Goal: Transaction & Acquisition: Purchase product/service

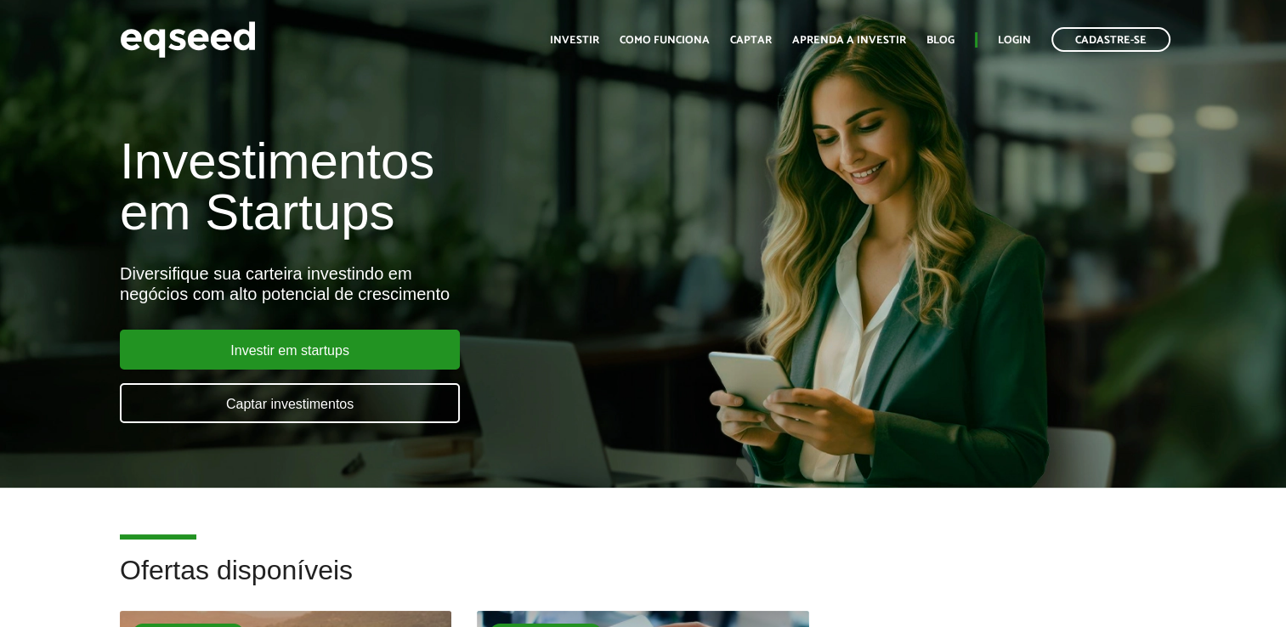
click at [1047, 29] on ul "Início Investir Como funciona Captar Aprenda a investir Blog Login Cadastre-se" at bounding box center [861, 39] width 638 height 25
drag, startPoint x: 1006, startPoint y: 36, endPoint x: 1049, endPoint y: 36, distance: 43.4
click at [1006, 37] on link "Login" at bounding box center [1014, 40] width 33 height 11
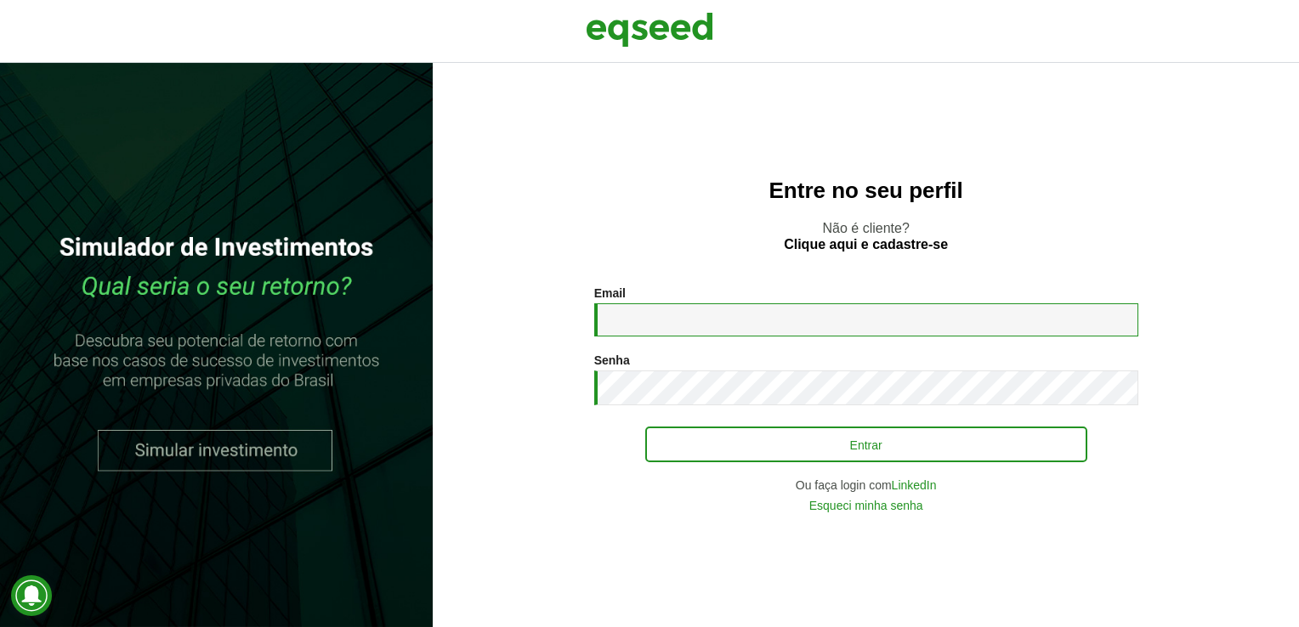
type input "**********"
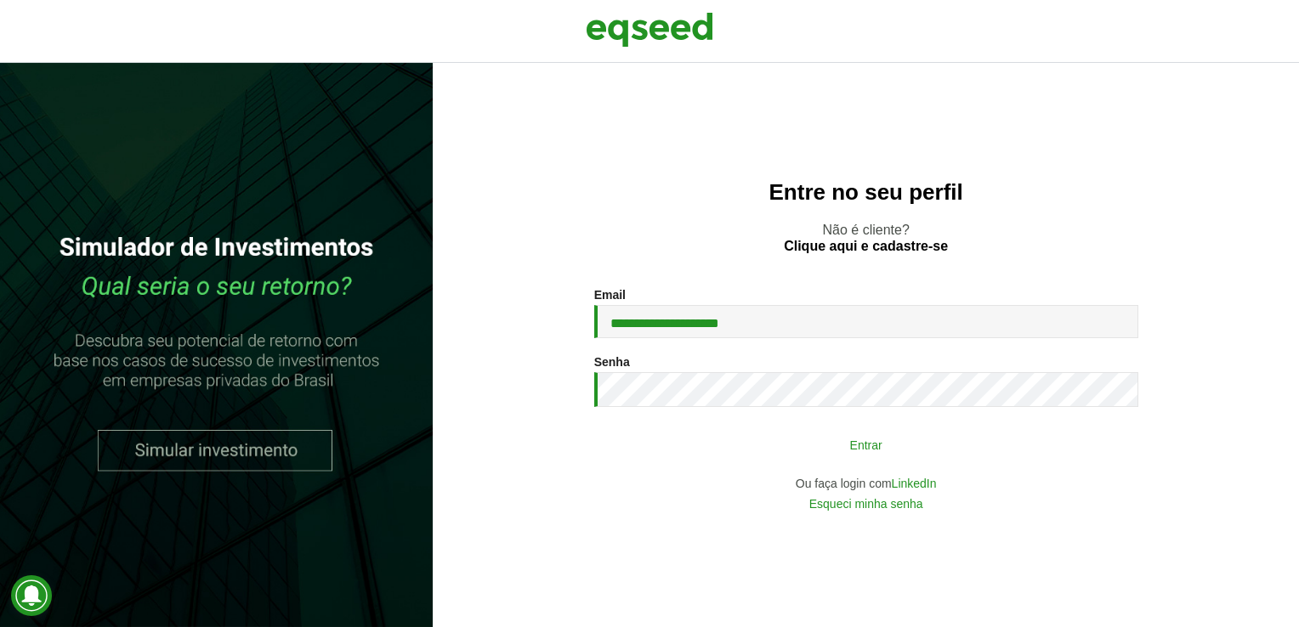
click at [860, 440] on button "Entrar" at bounding box center [866, 444] width 442 height 32
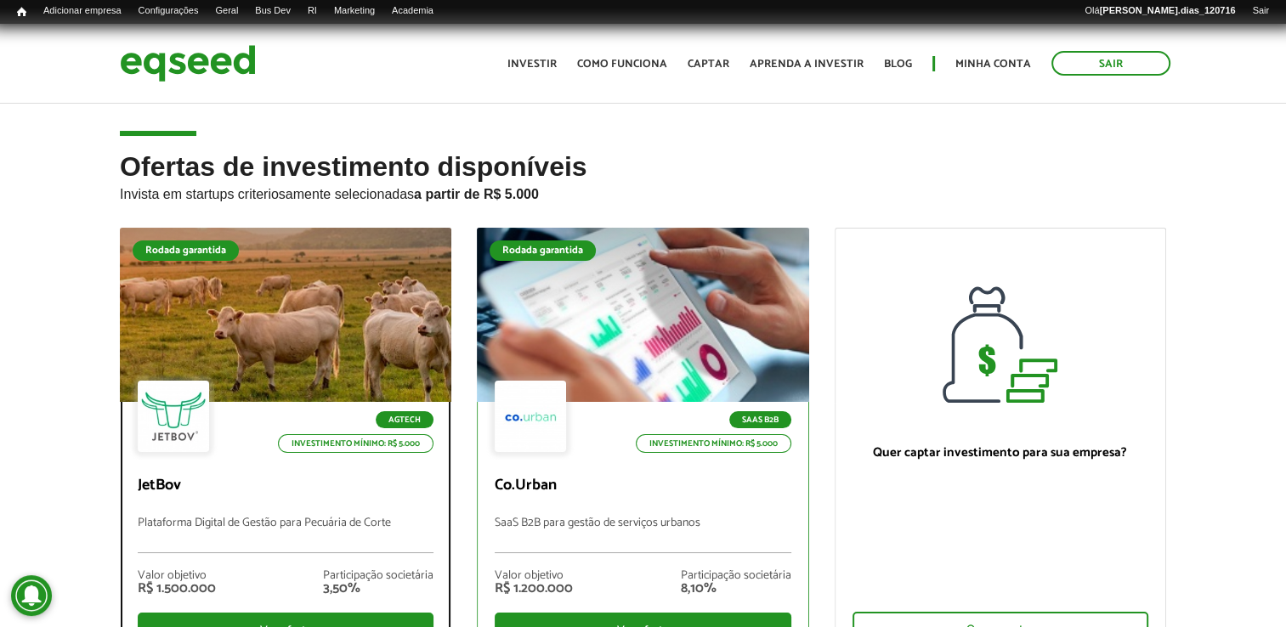
click at [258, 466] on div "Agtech Investimento mínimo: R$ 5.000 JetBov Plataforma Digital de Gestão para P…" at bounding box center [286, 531] width 330 height 258
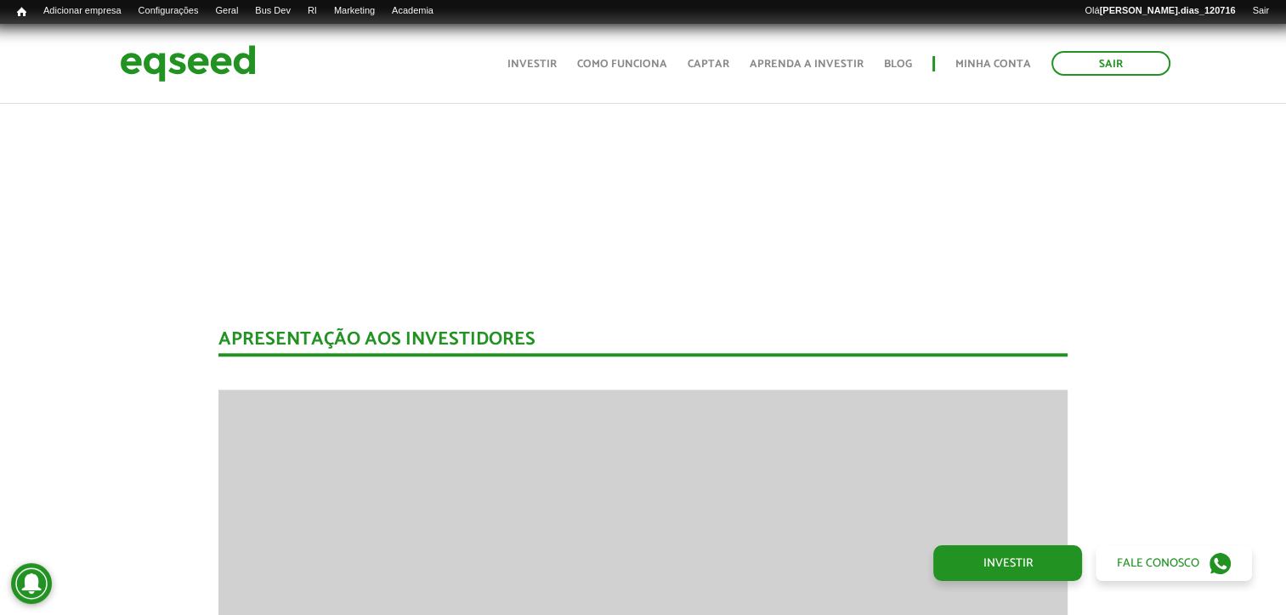
scroll to position [2299, 0]
